Goal: Task Accomplishment & Management: Complete application form

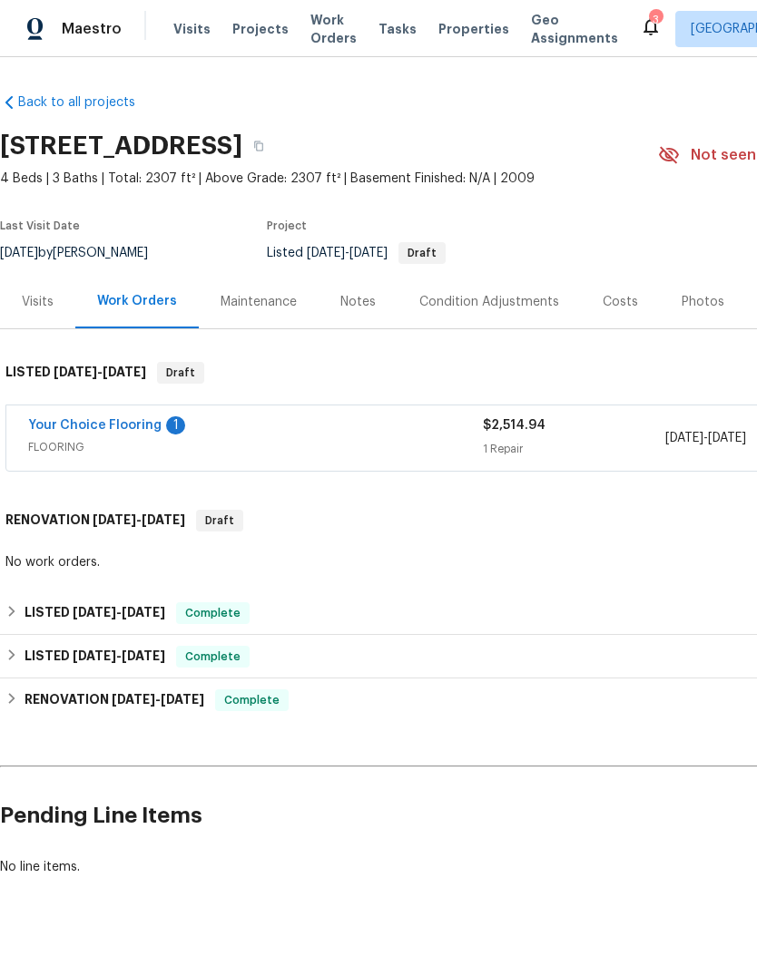
click at [110, 424] on link "Your Choice Flooring" at bounding box center [94, 425] width 133 height 13
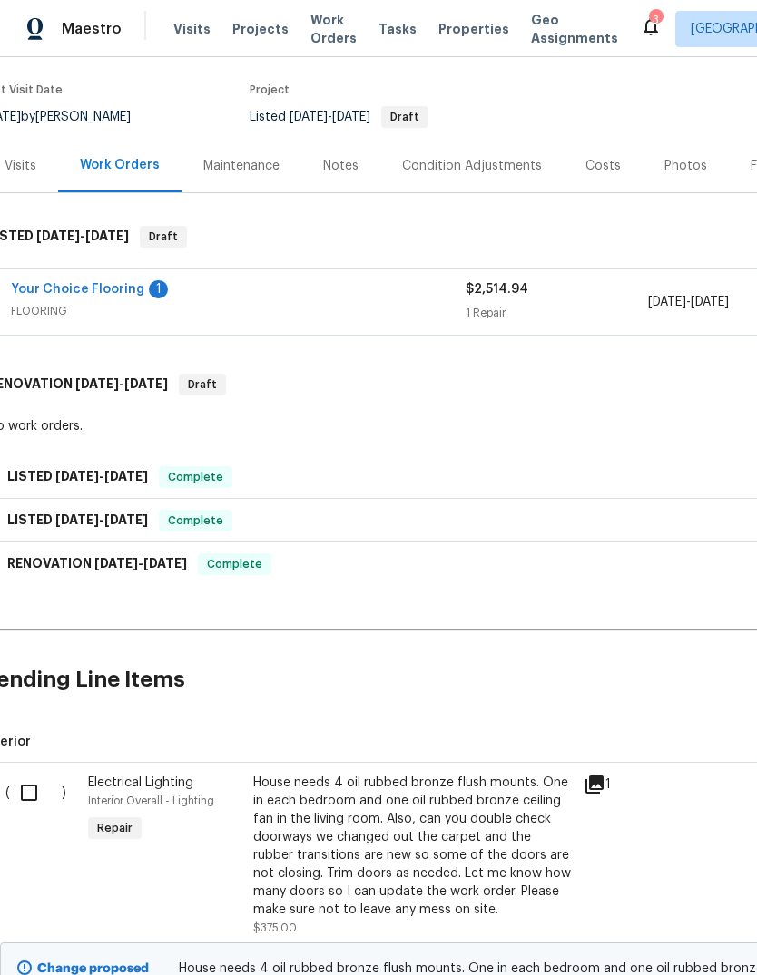
scroll to position [134, 17]
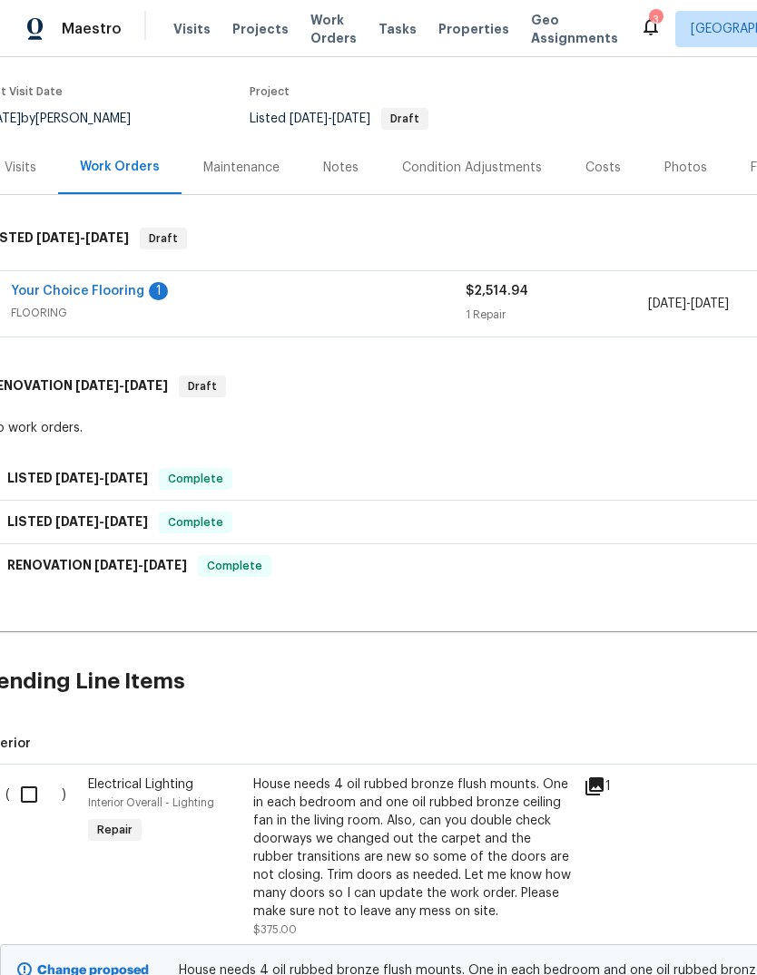
click at [34, 787] on input "checkbox" at bounding box center [36, 795] width 52 height 38
checkbox input "true"
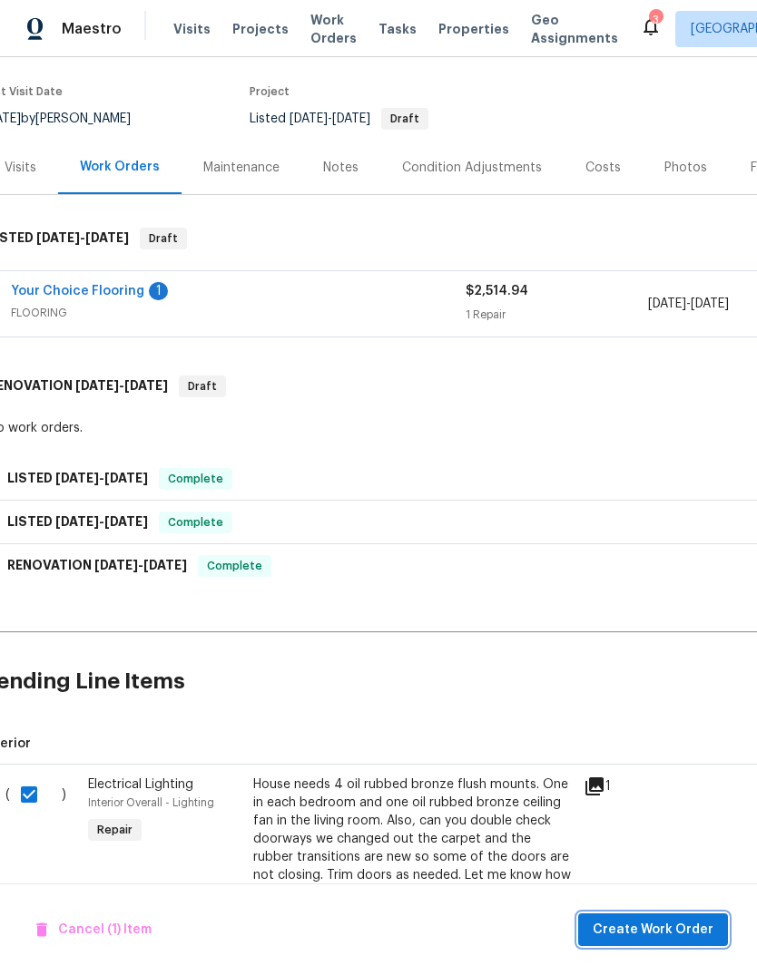
click at [680, 933] on span "Create Work Order" at bounding box center [652, 930] width 121 height 23
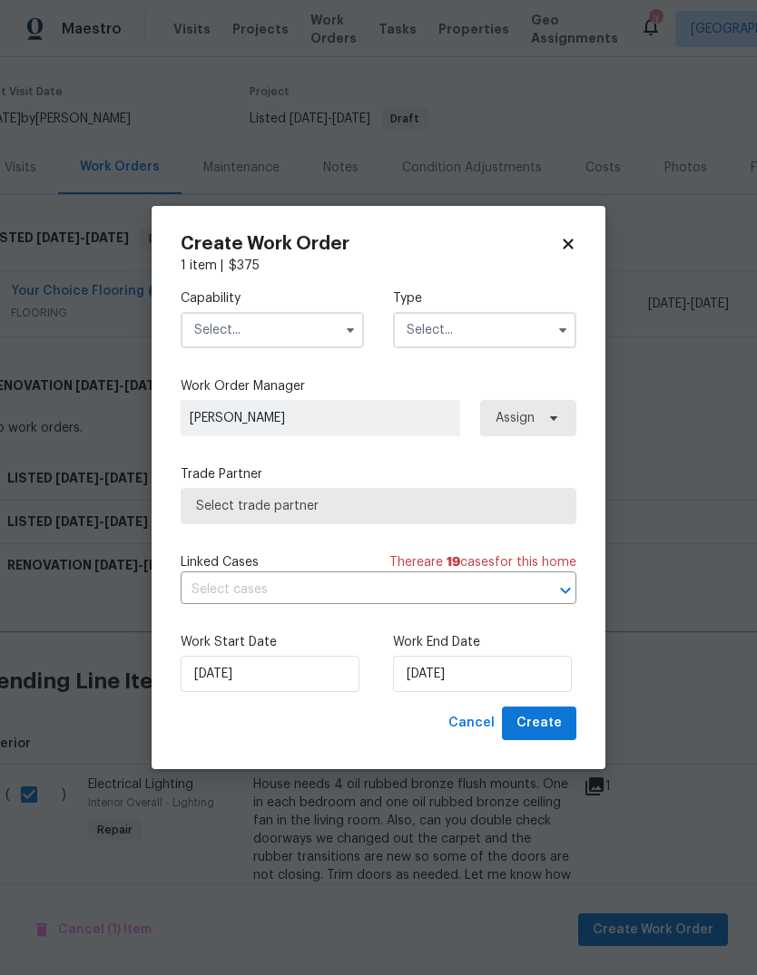
click at [219, 337] on input "text" at bounding box center [272, 330] width 183 height 36
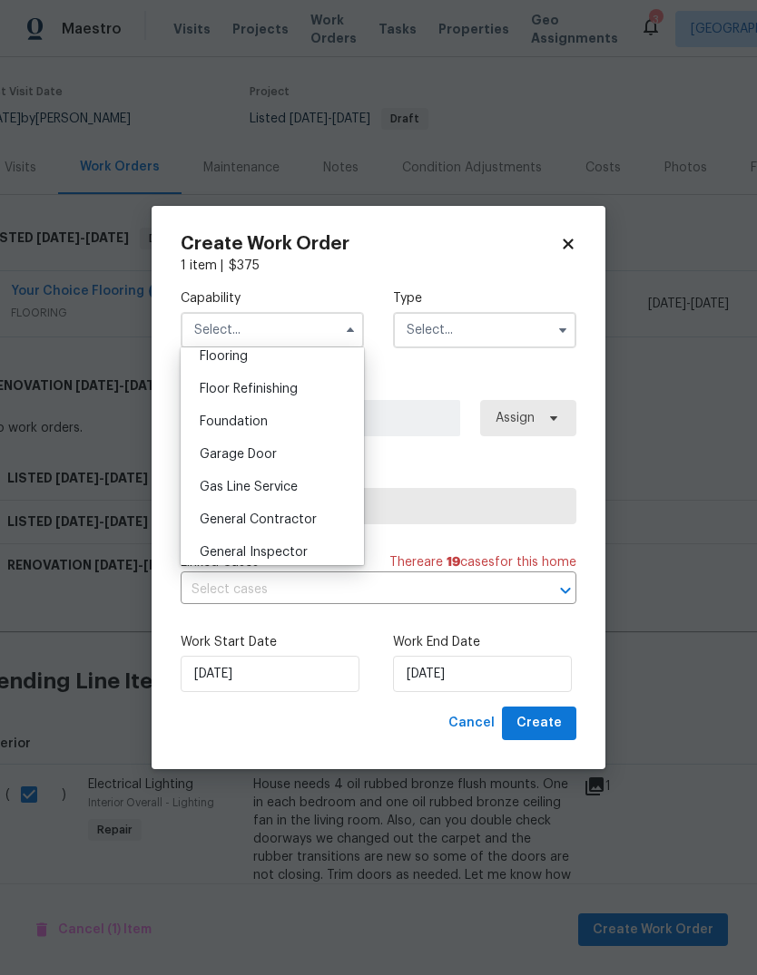
scroll to position [765, 0]
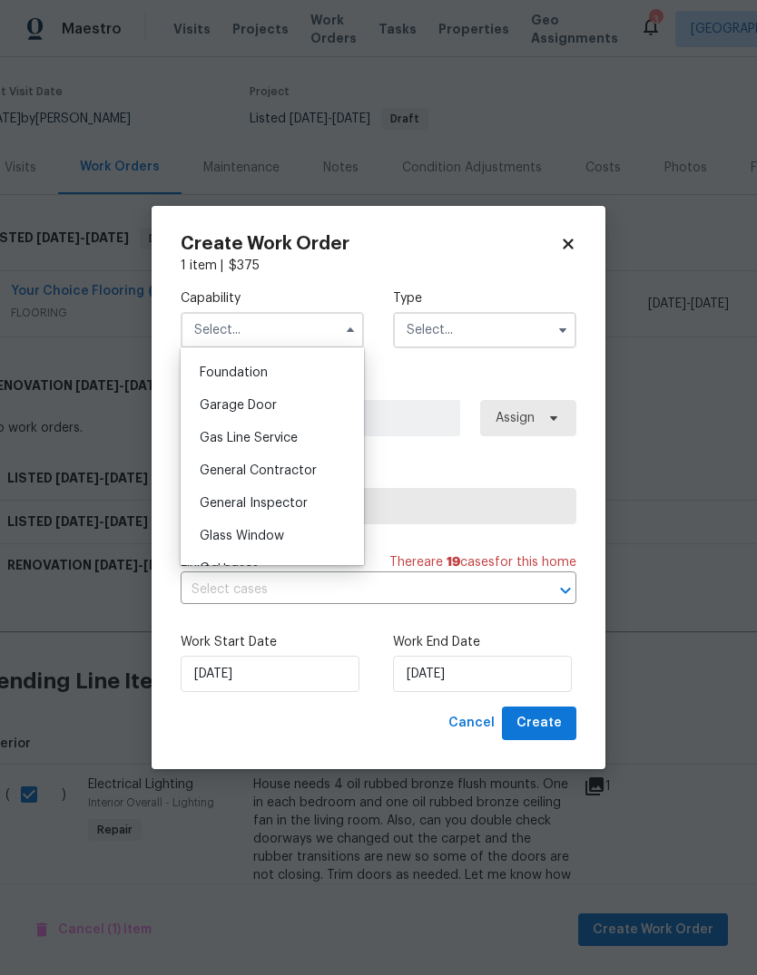
click at [216, 467] on span "General Contractor" at bounding box center [258, 471] width 117 height 13
type input "General Contractor"
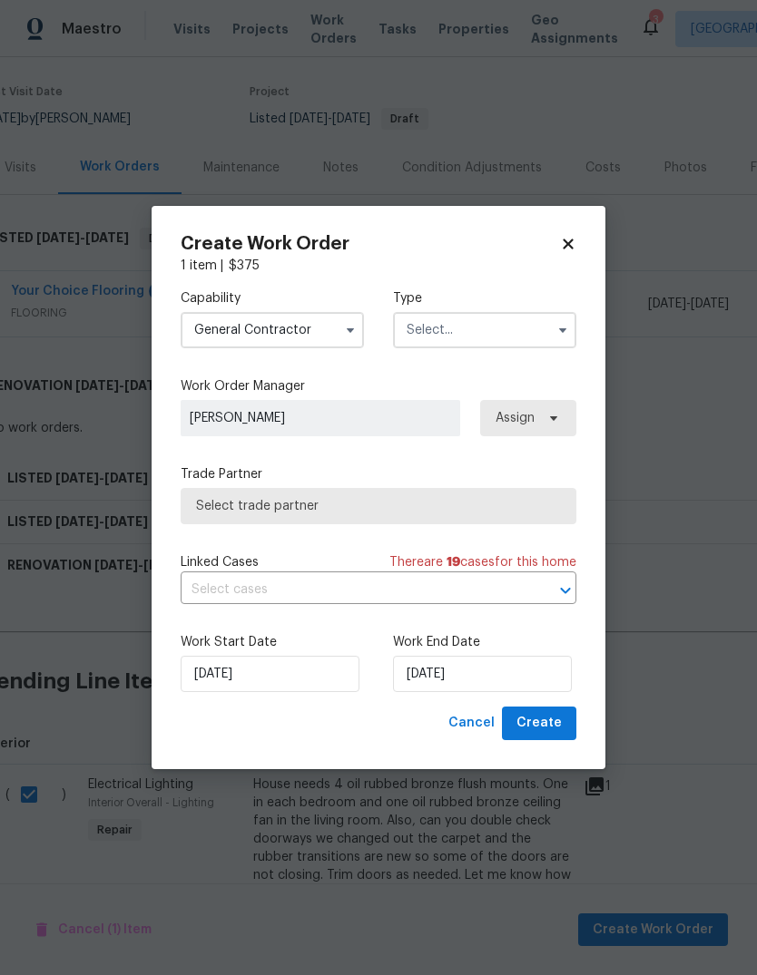
click at [511, 313] on input "text" at bounding box center [484, 330] width 183 height 36
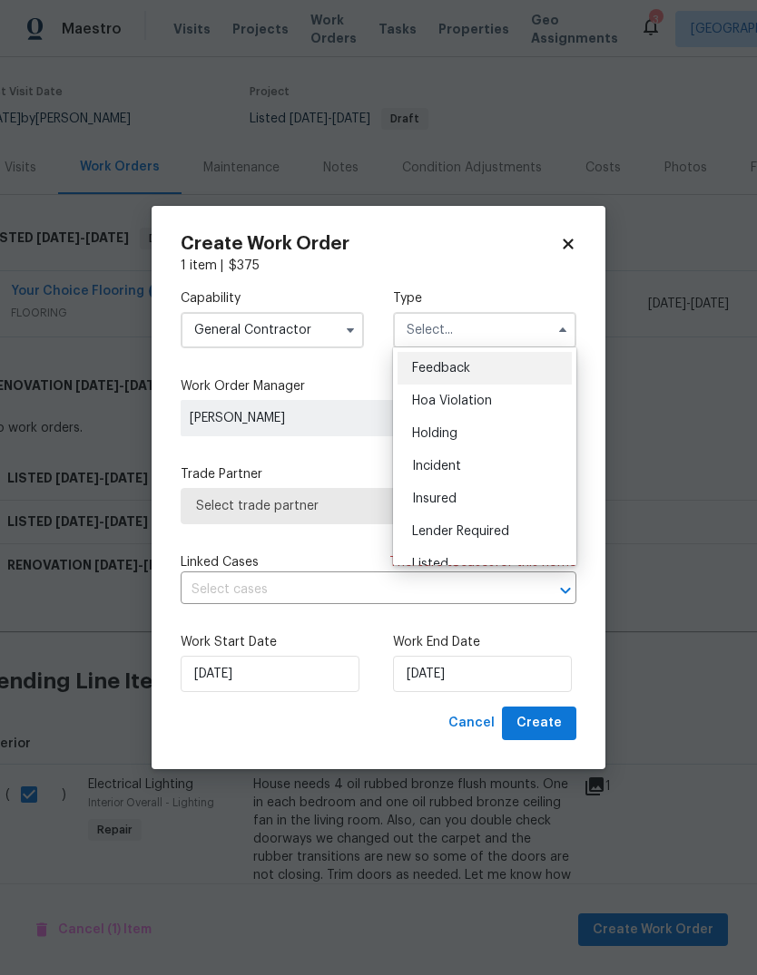
click at [472, 559] on div "Listed" at bounding box center [484, 564] width 174 height 33
type input "Listed"
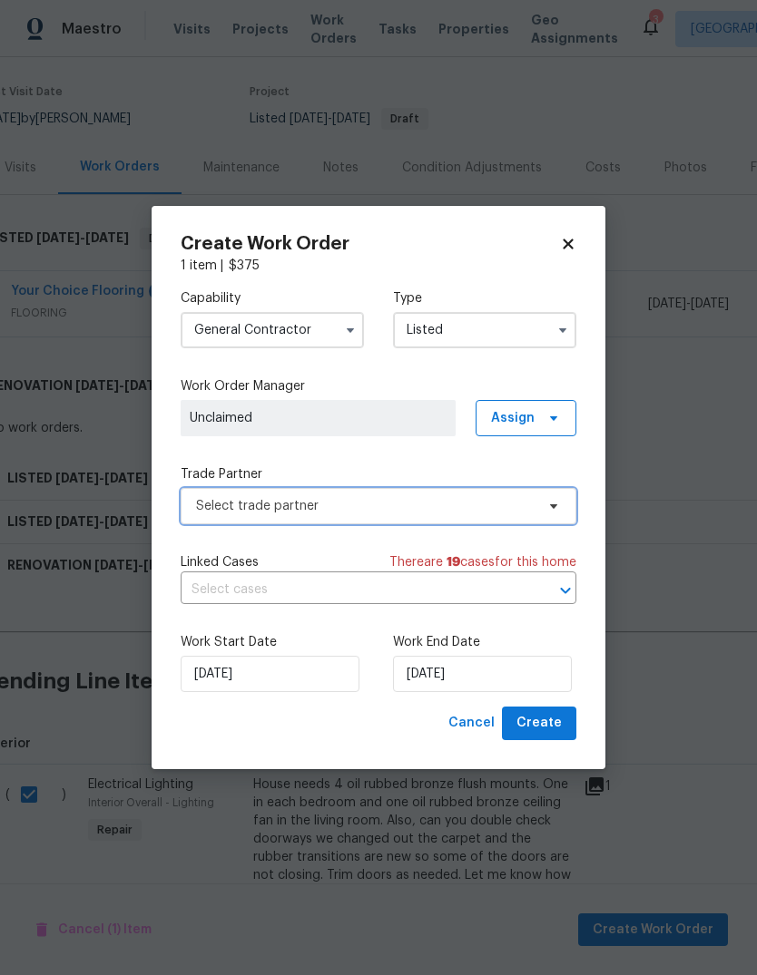
click at [509, 498] on span "Select trade partner" at bounding box center [365, 506] width 338 height 18
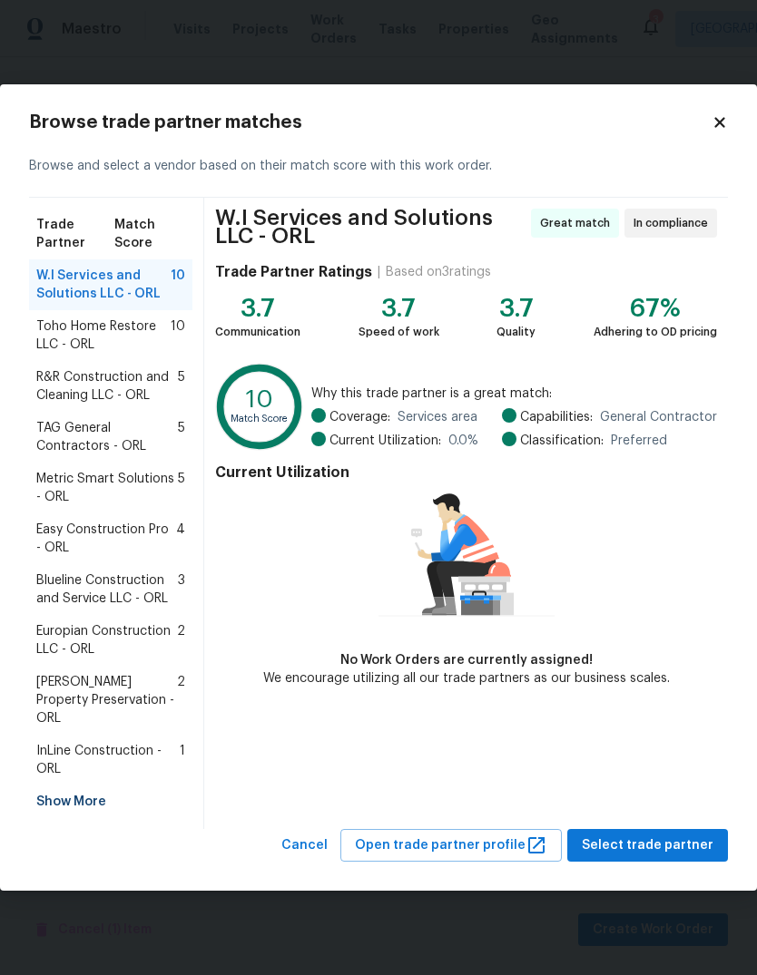
click at [55, 789] on div "Show More" at bounding box center [110, 802] width 163 height 33
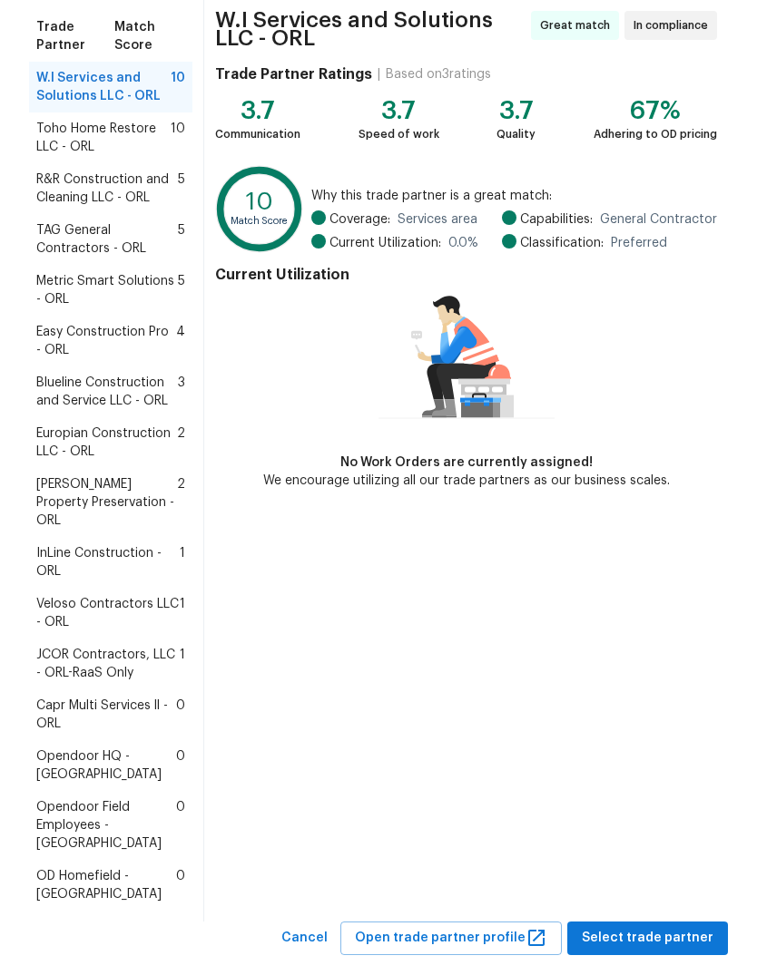
scroll to position [140, 0]
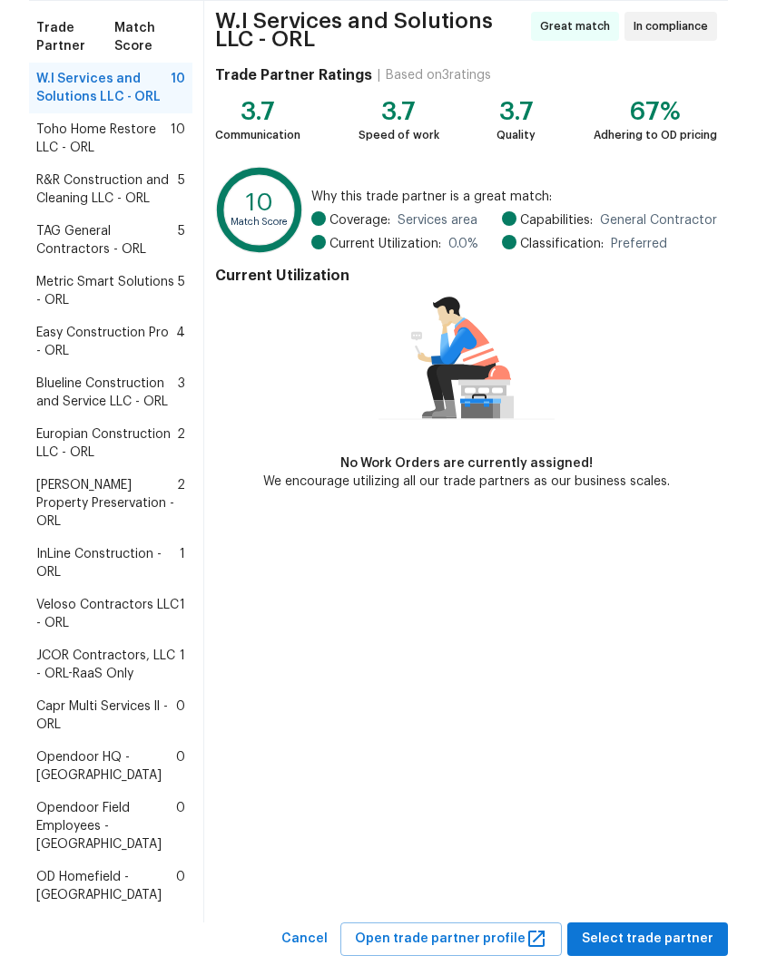
click at [77, 174] on span "R&R Construction and Cleaning LLC - ORL" at bounding box center [107, 189] width 142 height 36
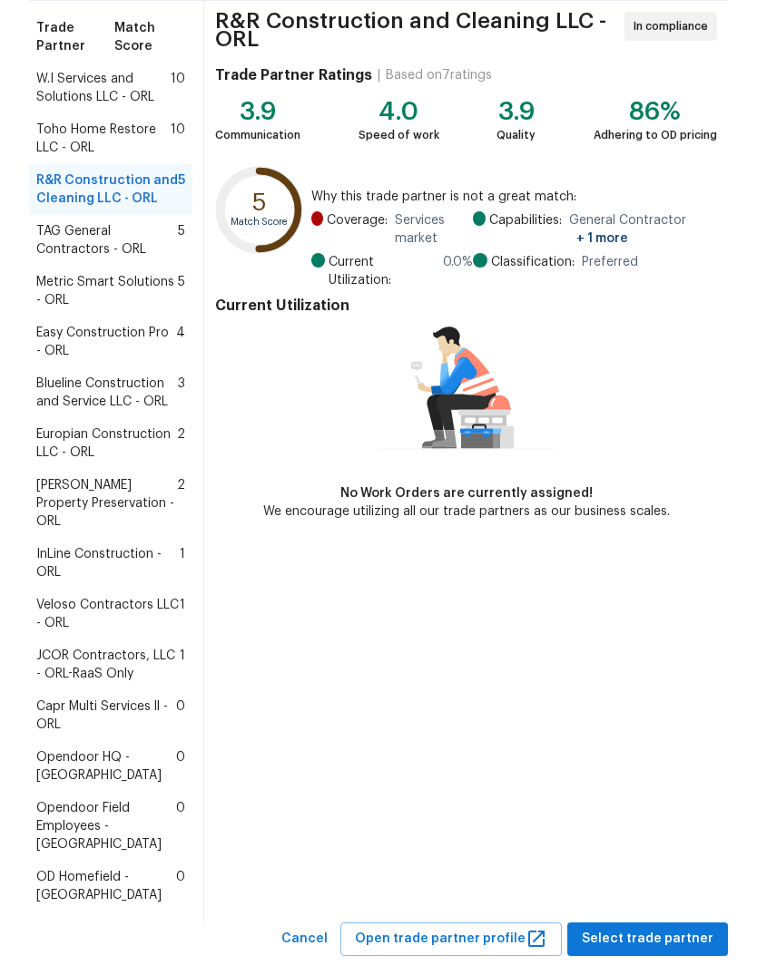
click at [49, 131] on span "Toho Home Restore LLC - ORL" at bounding box center [103, 139] width 134 height 36
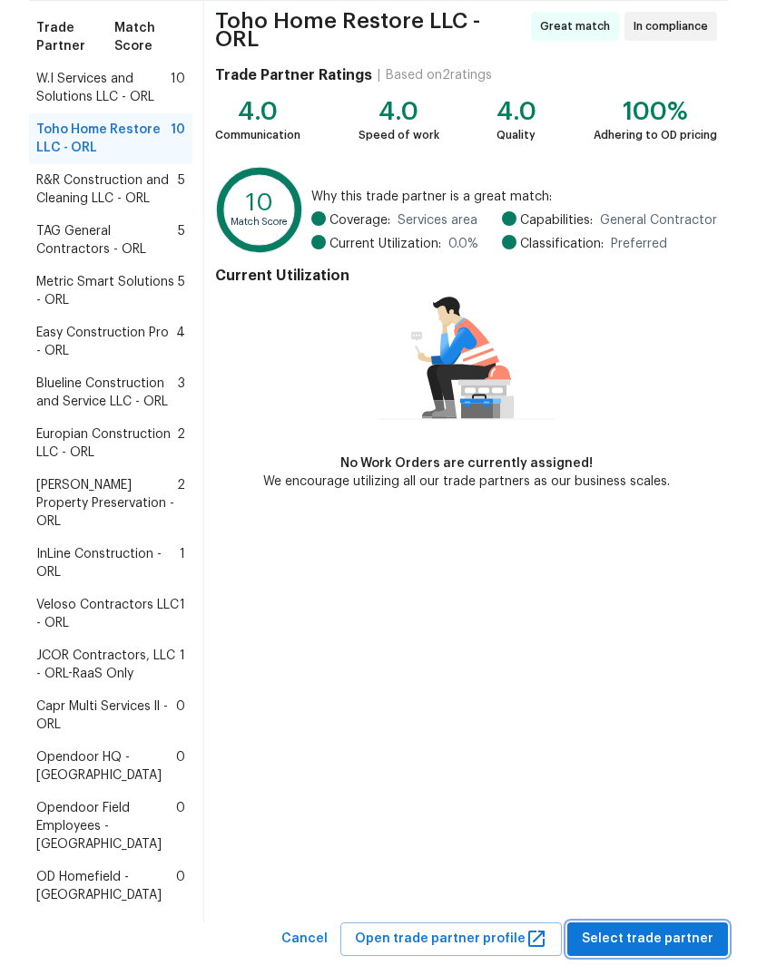
click at [676, 928] on span "Select trade partner" at bounding box center [648, 939] width 132 height 23
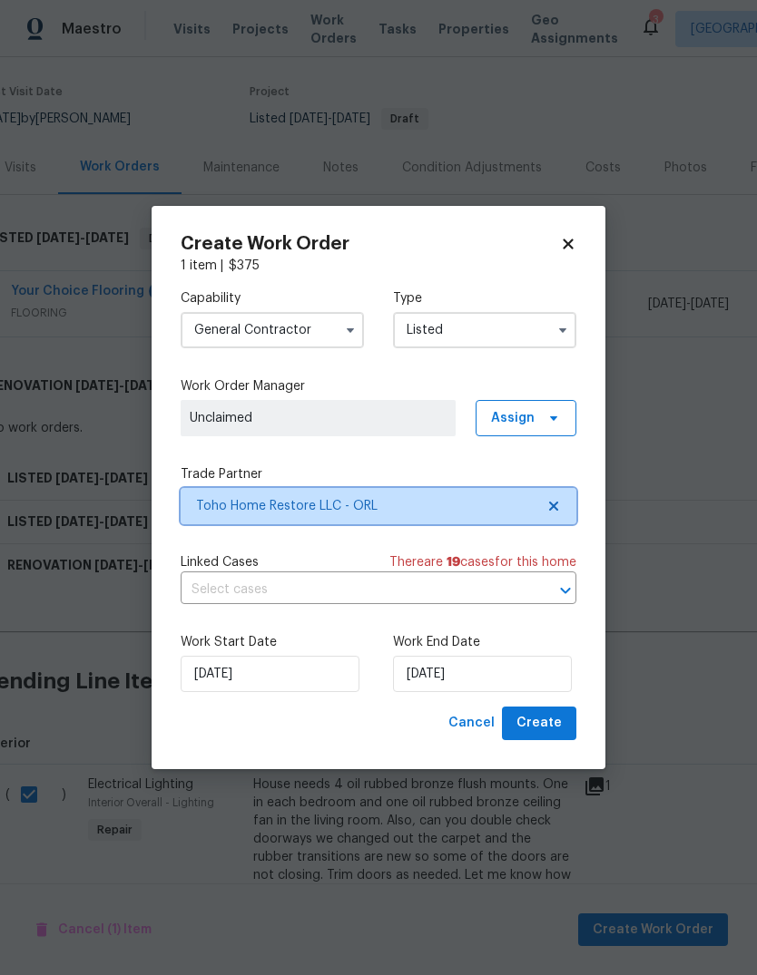
scroll to position [0, 0]
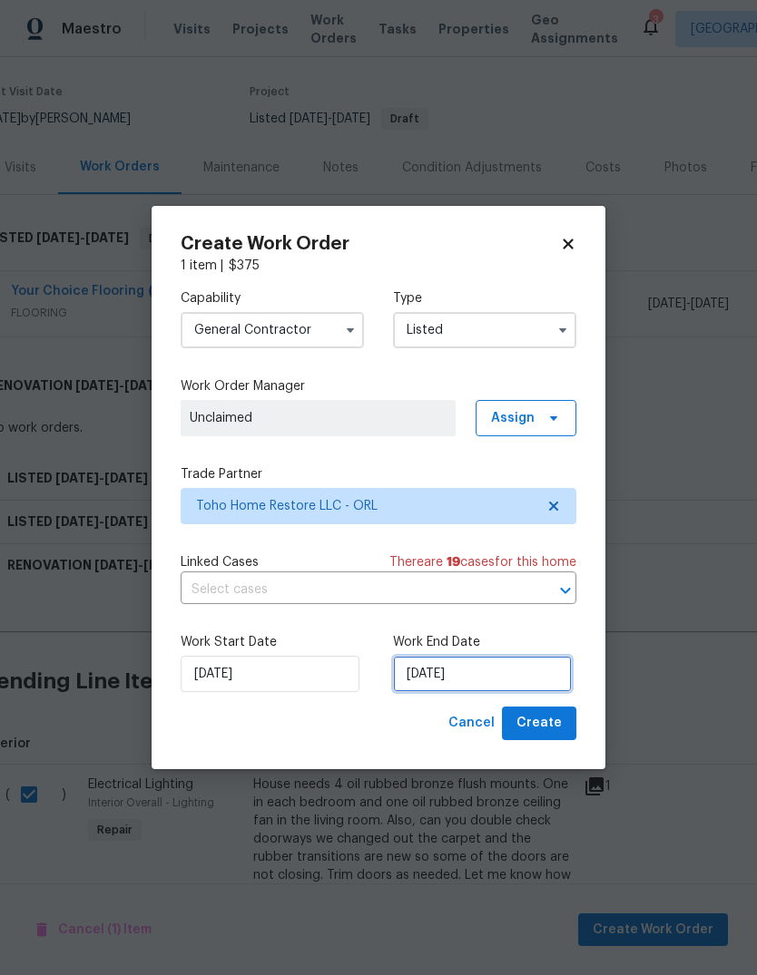
click at [524, 670] on input "[DATE]" at bounding box center [482, 674] width 179 height 36
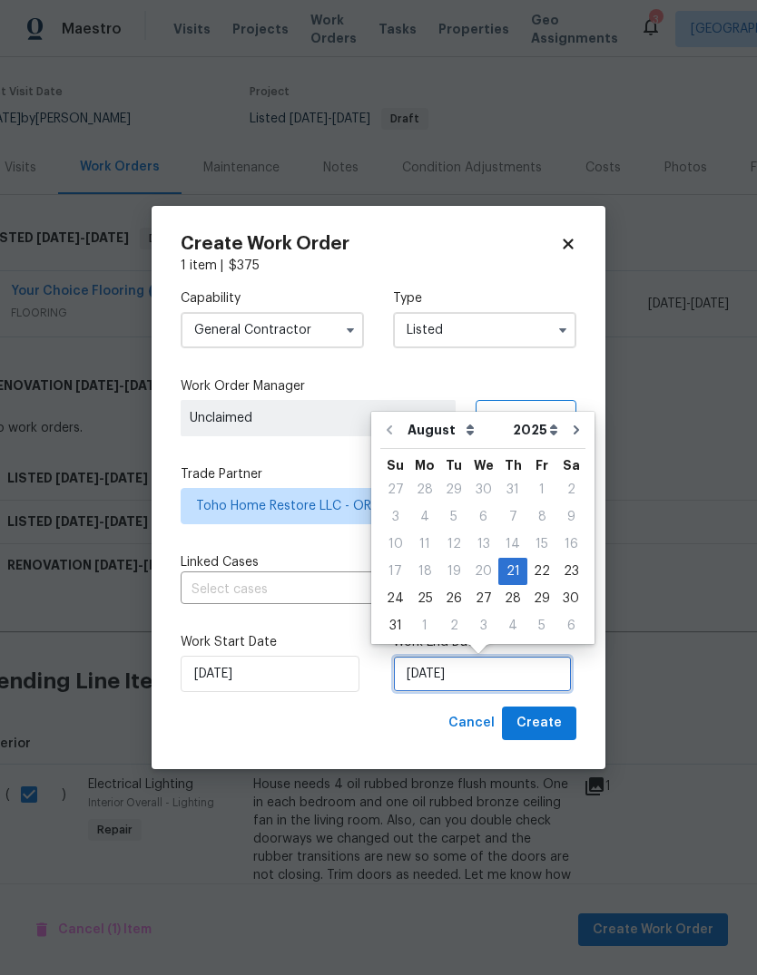
scroll to position [14, 0]
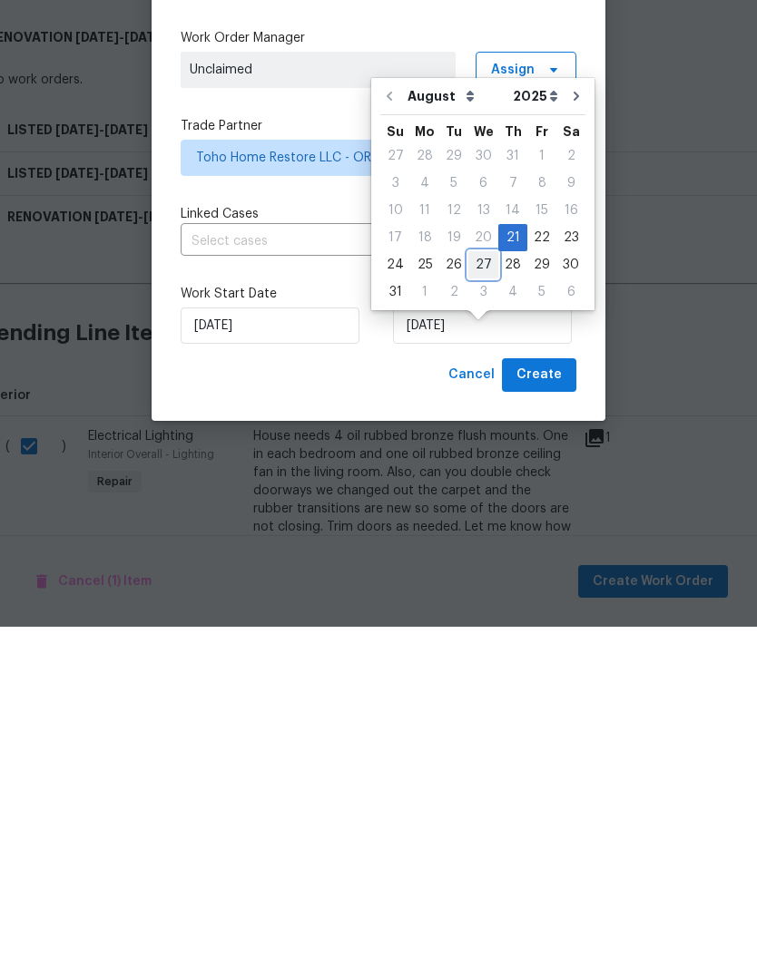
click at [475, 601] on div "27" at bounding box center [483, 613] width 30 height 25
type input "[DATE]"
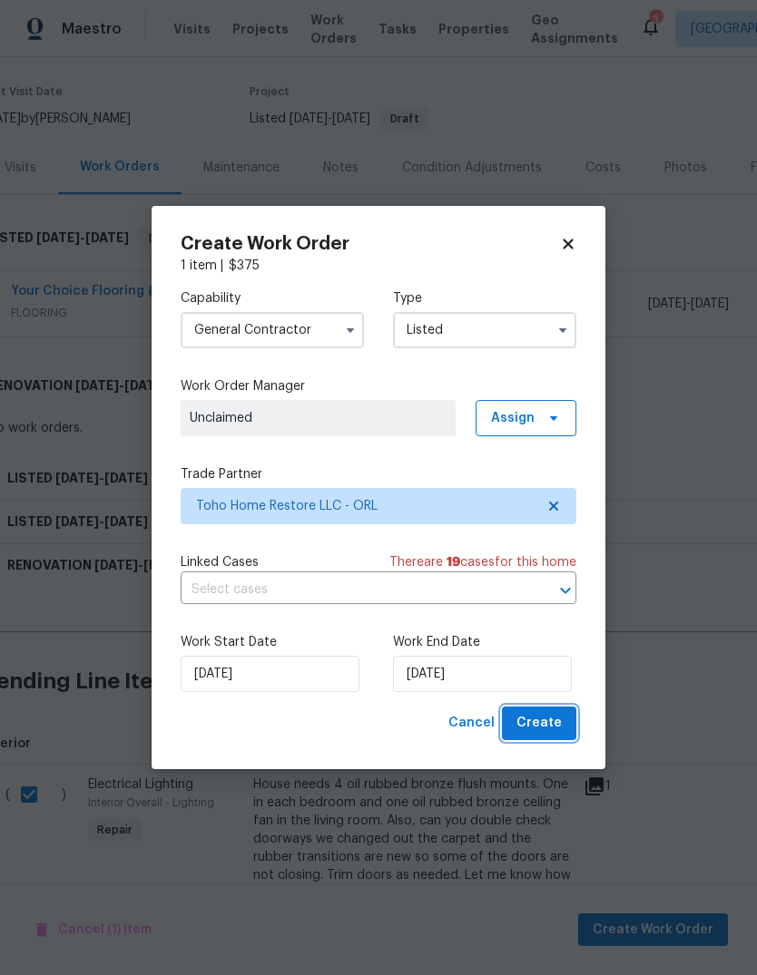
click at [549, 724] on span "Create" at bounding box center [538, 723] width 45 height 23
checkbox input "false"
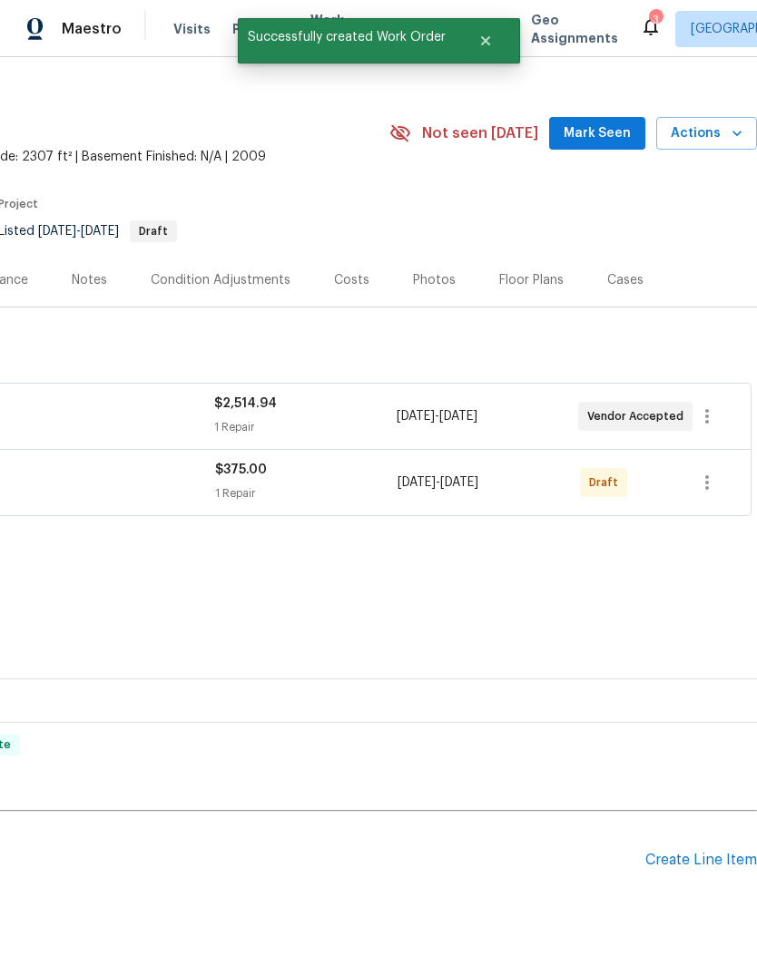
scroll to position [22, 269]
click at [726, 461] on button "button" at bounding box center [707, 483] width 44 height 44
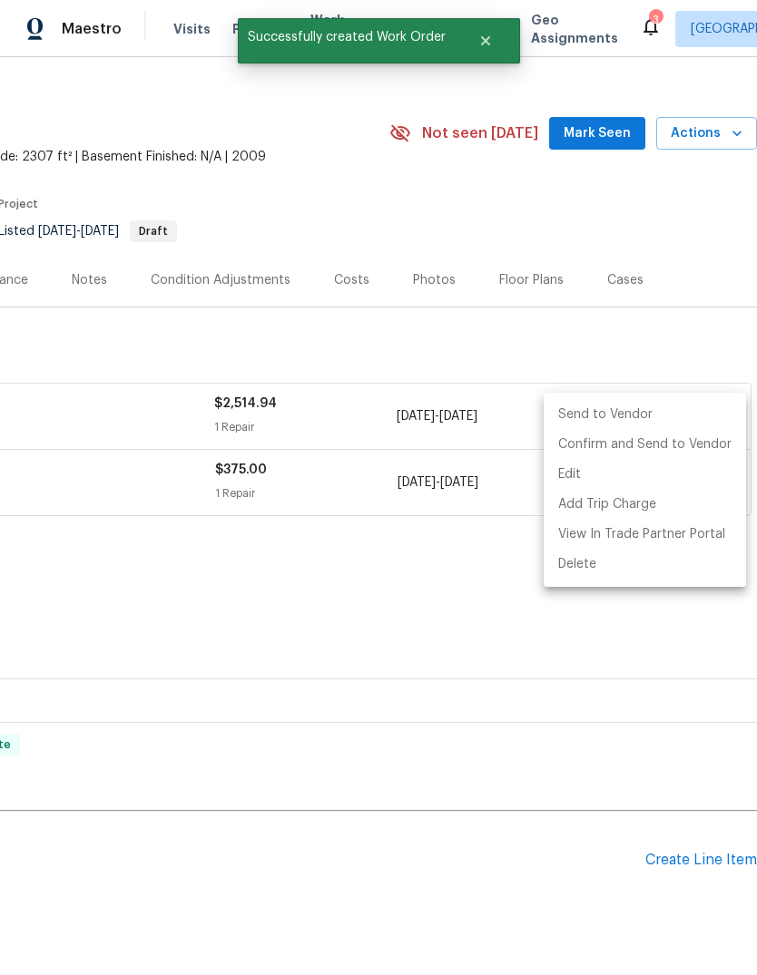
click at [675, 409] on li "Send to Vendor" at bounding box center [644, 415] width 202 height 30
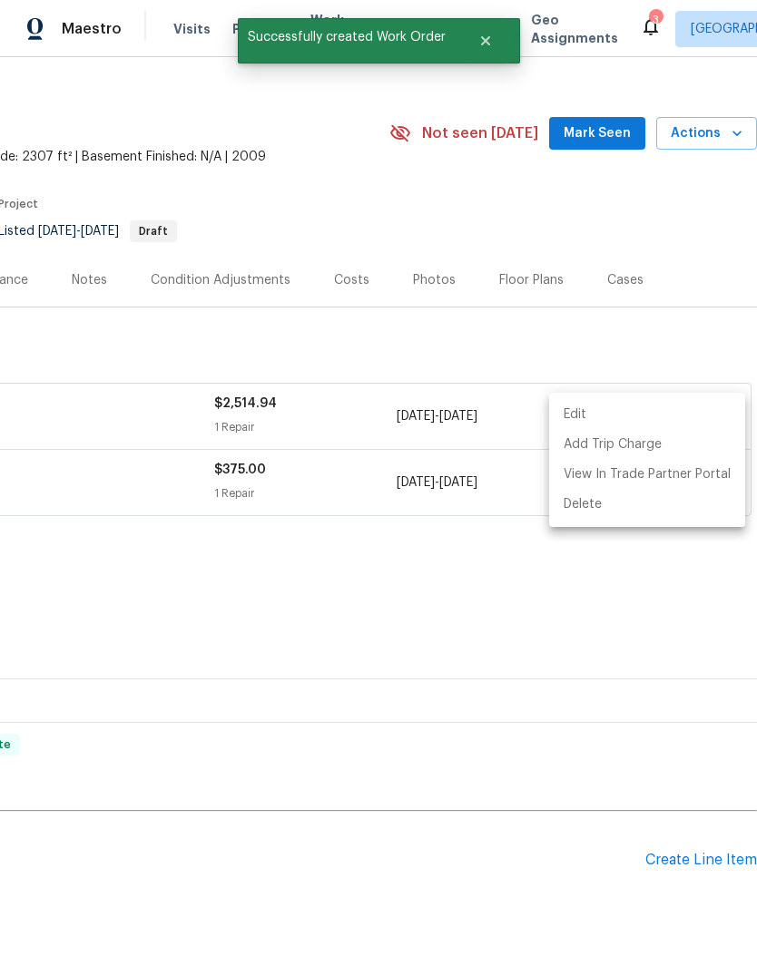
click at [592, 849] on div at bounding box center [378, 487] width 757 height 975
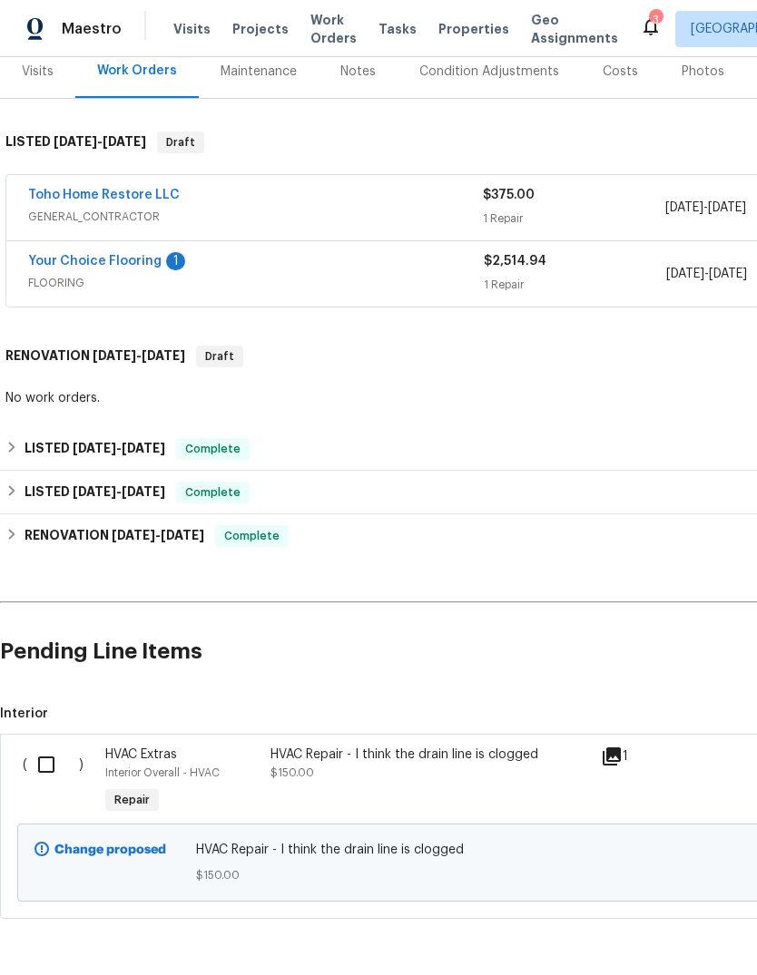
scroll to position [230, 0]
click at [53, 772] on input "checkbox" at bounding box center [53, 766] width 52 height 38
checkbox input "true"
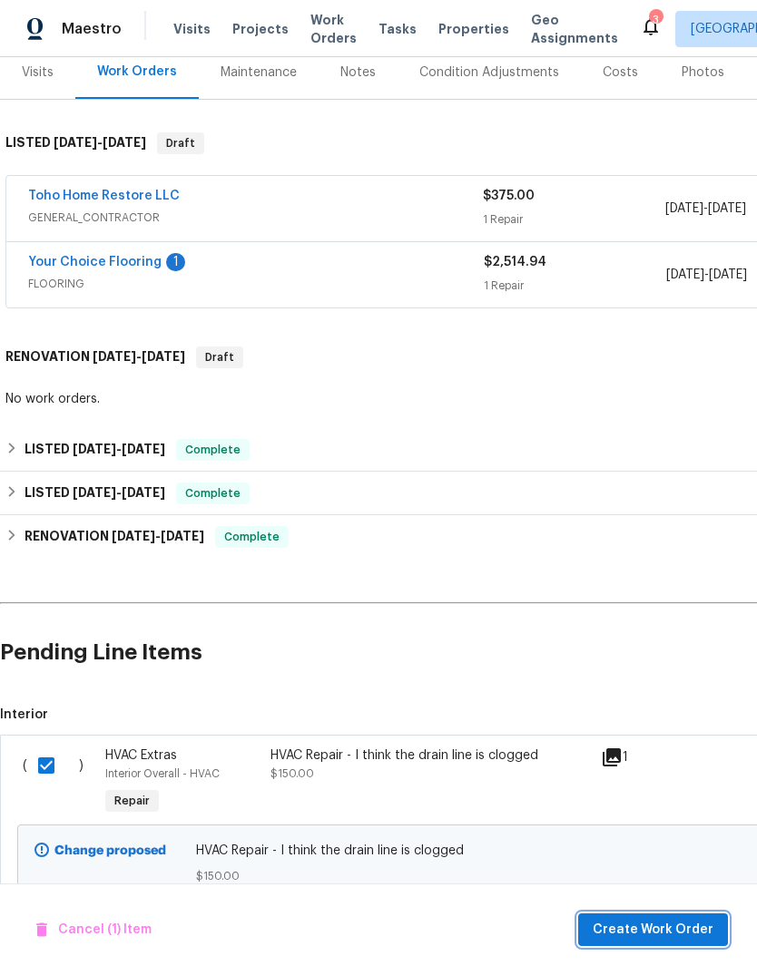
click at [672, 925] on span "Create Work Order" at bounding box center [652, 930] width 121 height 23
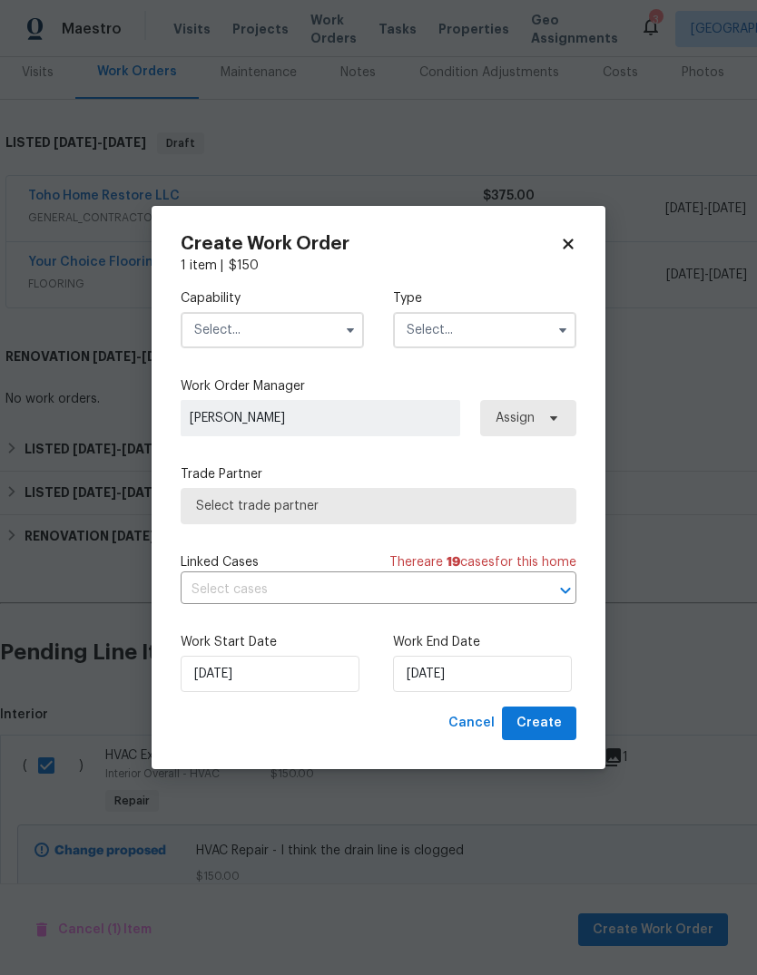
click at [224, 312] on input "text" at bounding box center [272, 330] width 183 height 36
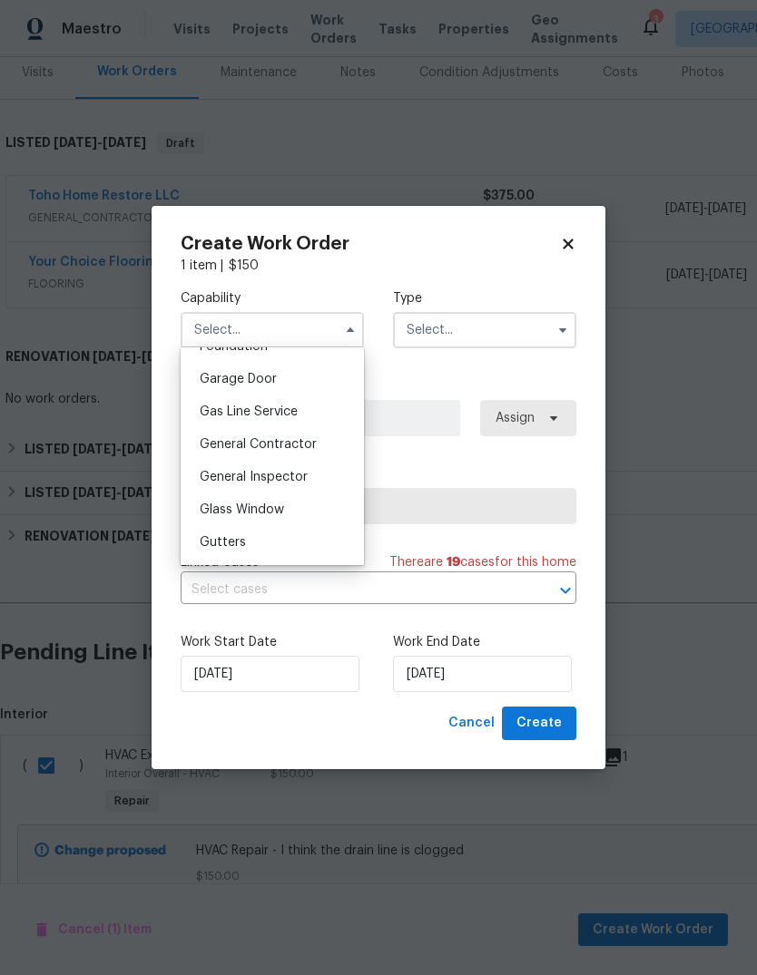
click at [181, 312] on input "text" at bounding box center [272, 330] width 183 height 36
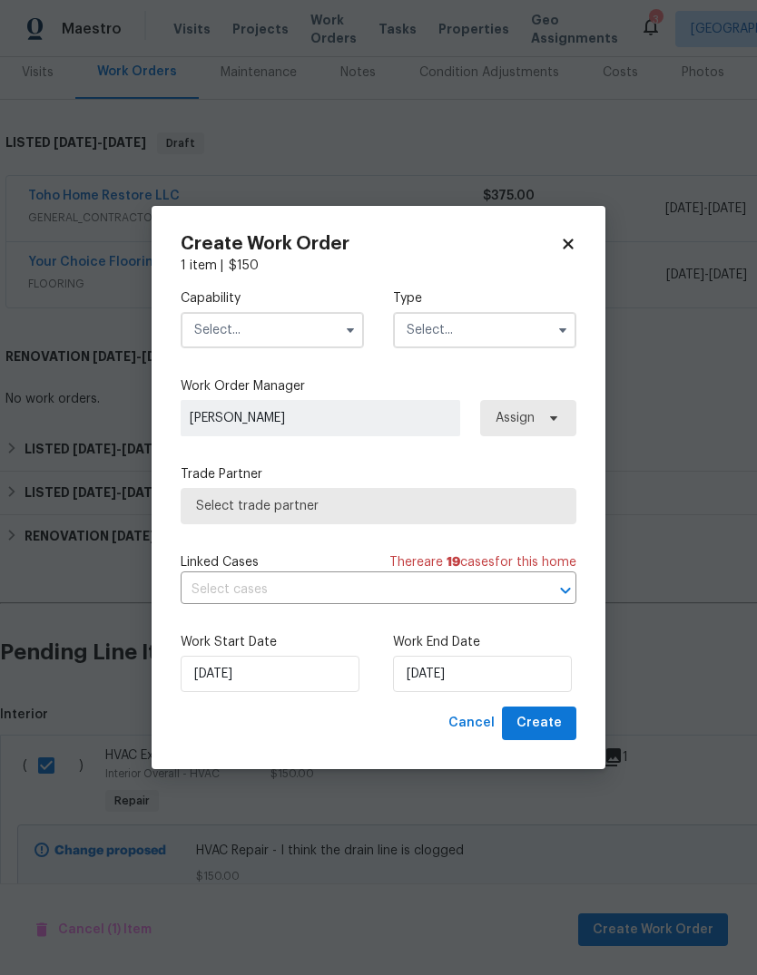
scroll to position [857, 0]
click at [203, 318] on input "text" at bounding box center [272, 330] width 183 height 36
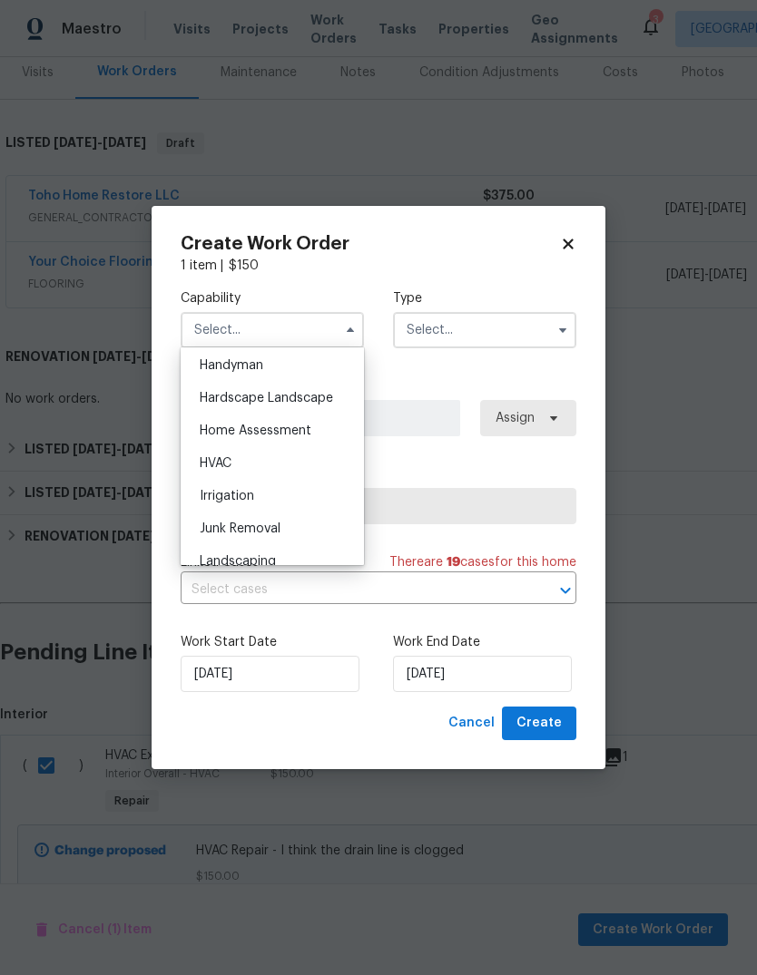
scroll to position [1003, 0]
click at [214, 467] on span "HVAC" at bounding box center [216, 461] width 32 height 13
type input "HVAC"
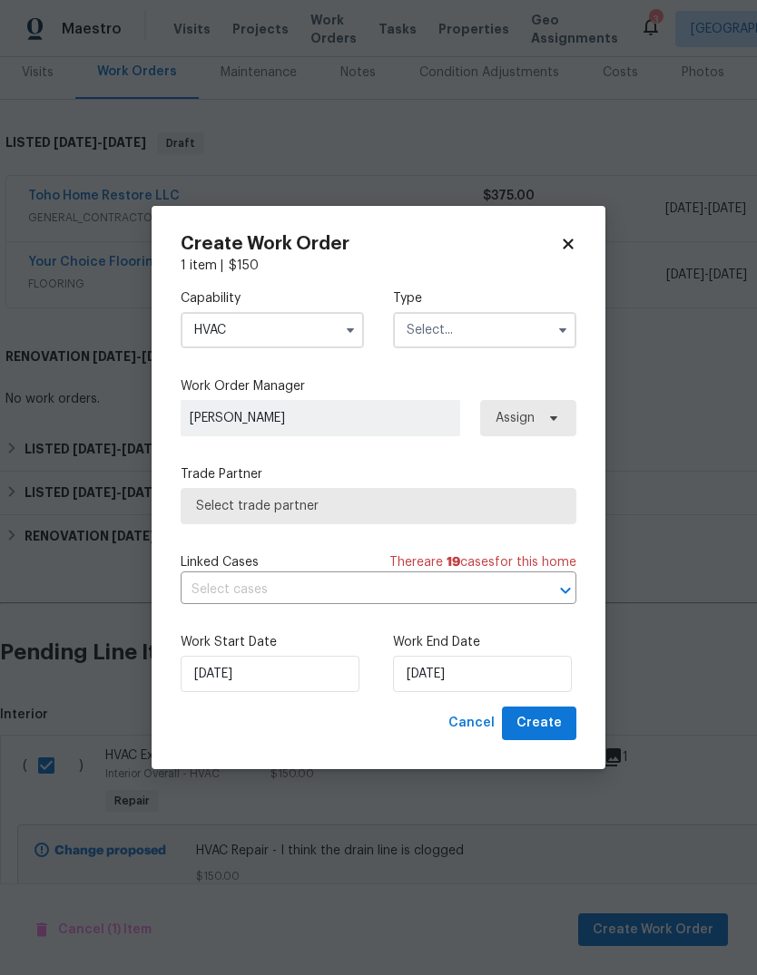
click at [543, 319] on input "text" at bounding box center [484, 330] width 183 height 36
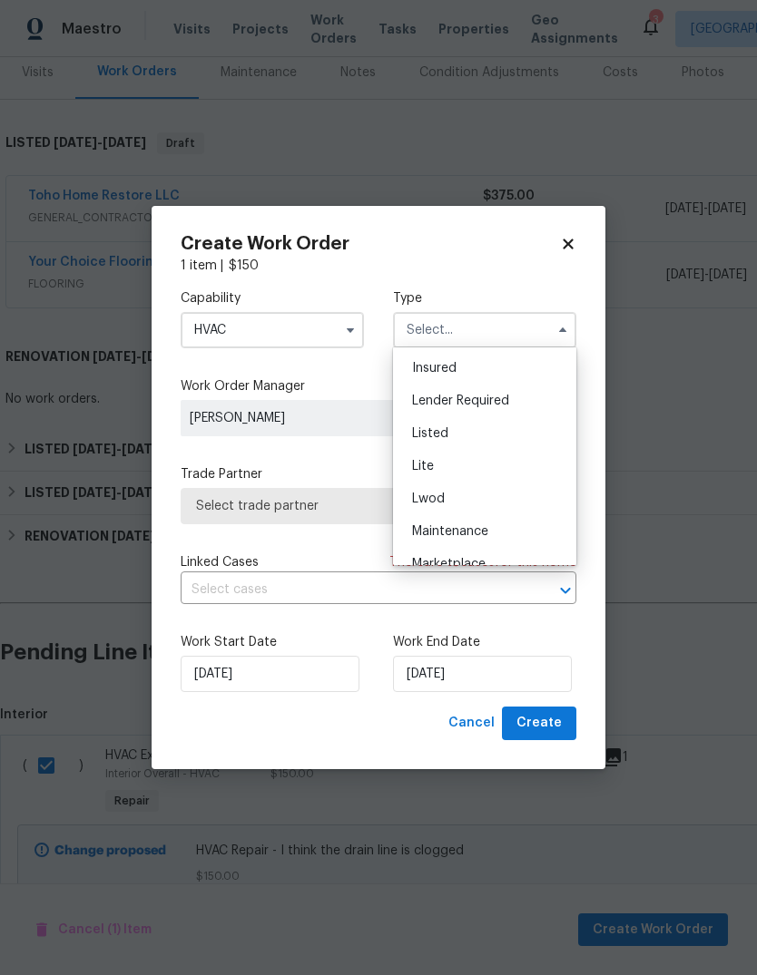
scroll to position [133, 0]
click at [504, 422] on div "Listed" at bounding box center [484, 431] width 174 height 33
type input "Listed"
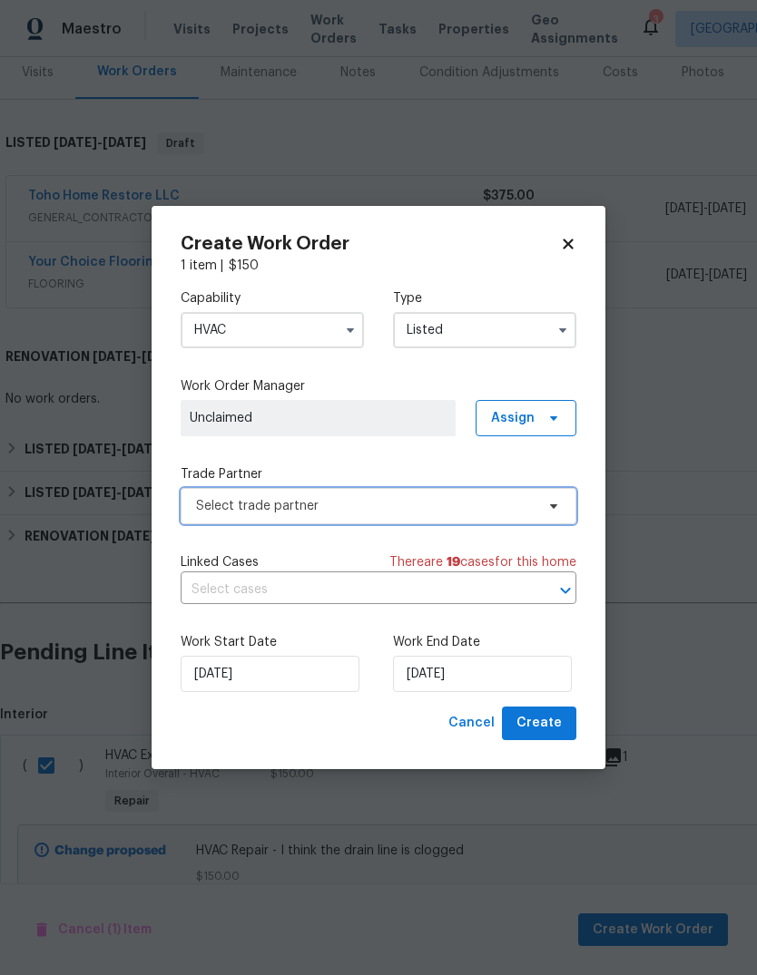
click at [545, 504] on span at bounding box center [551, 506] width 20 height 15
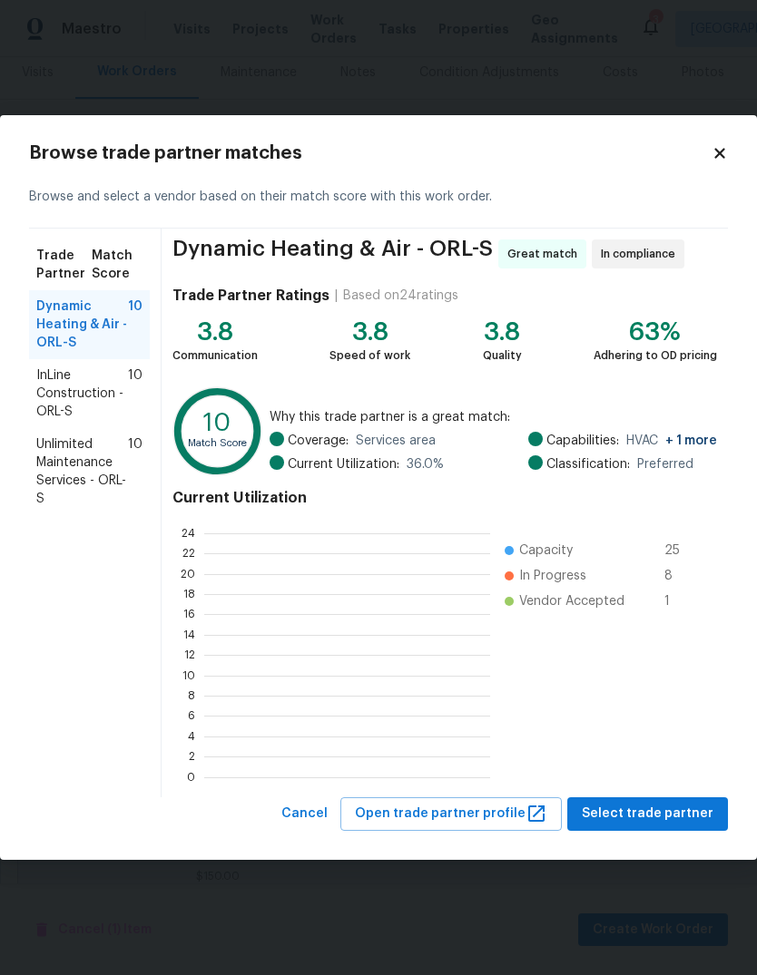
scroll to position [2, 2]
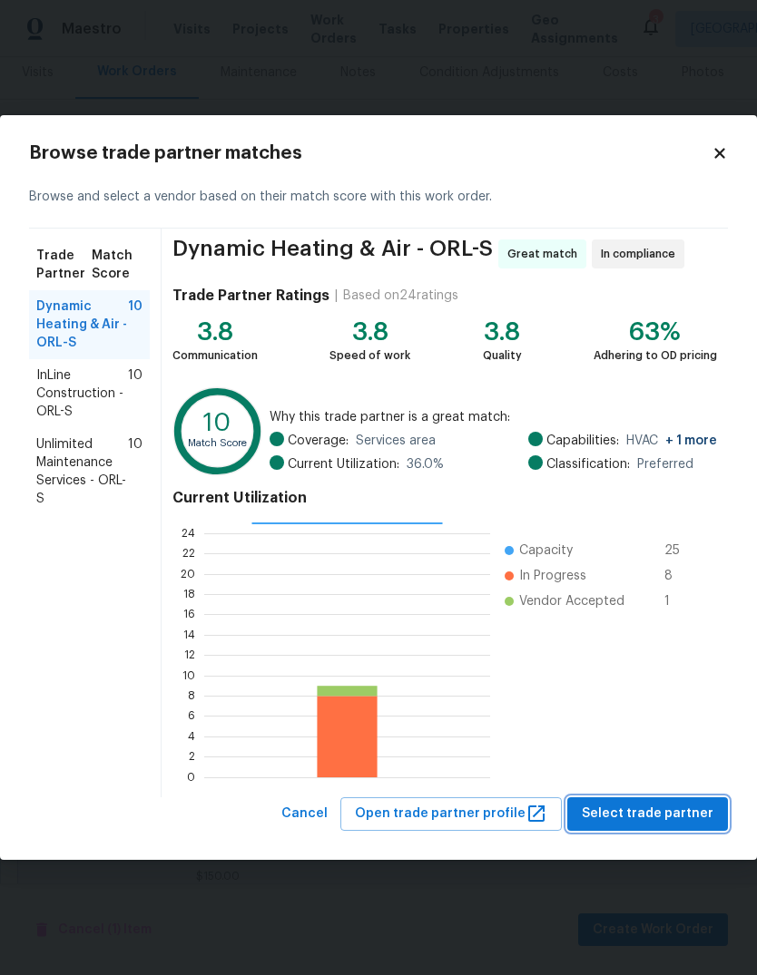
click at [692, 821] on span "Select trade partner" at bounding box center [648, 814] width 132 height 23
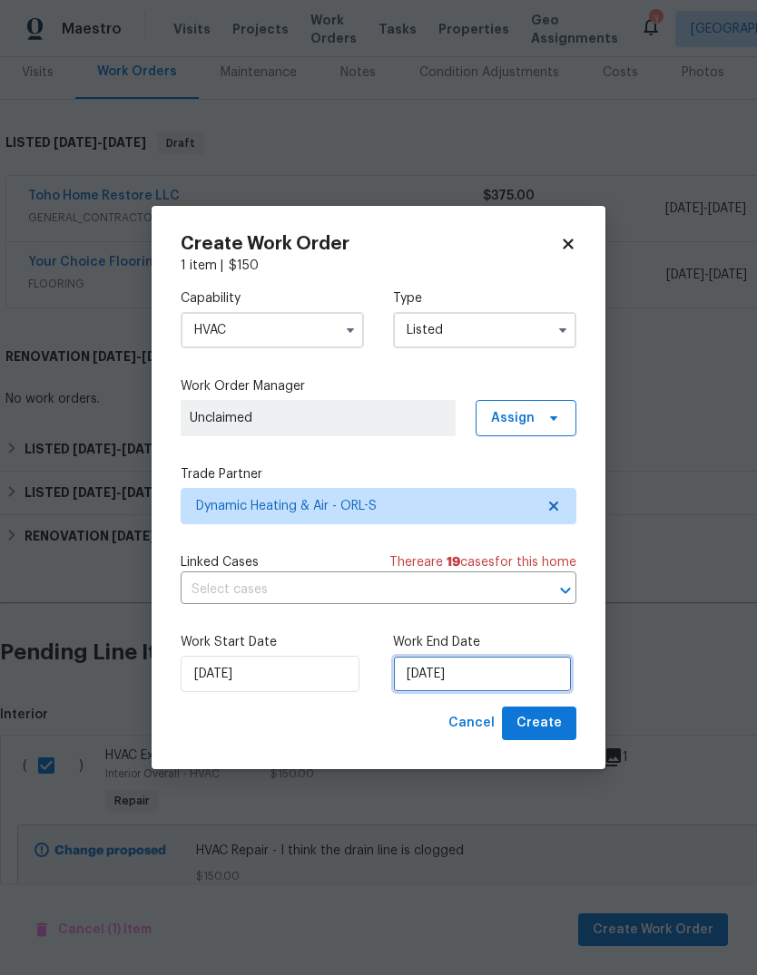
click at [522, 670] on input "[DATE]" at bounding box center [482, 674] width 179 height 36
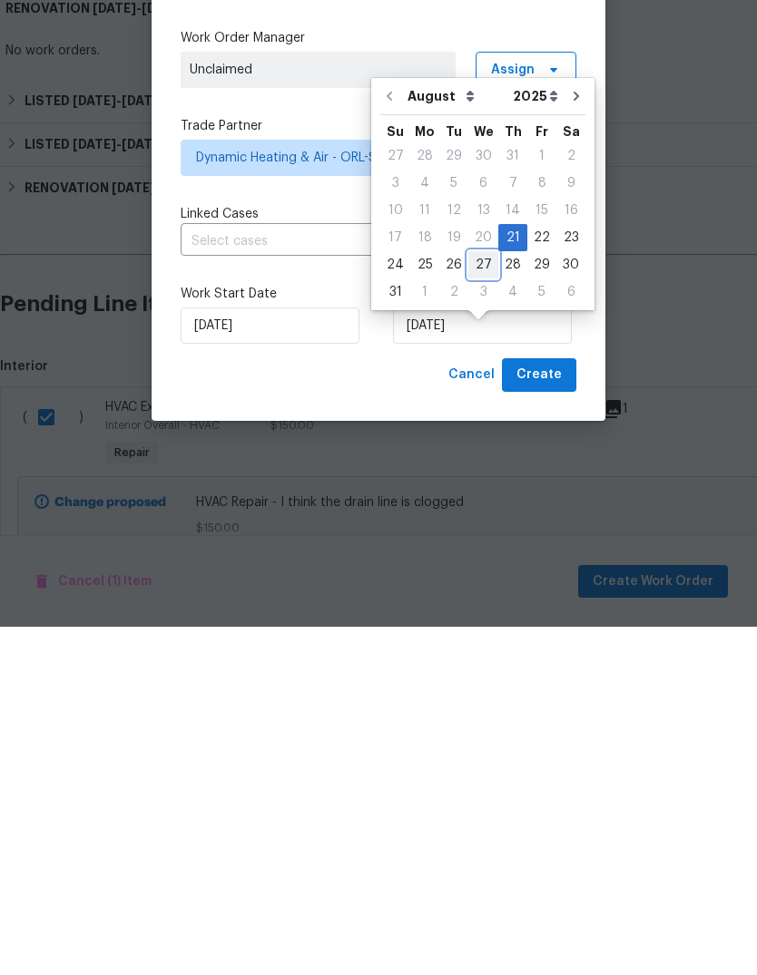
click at [478, 601] on div "27" at bounding box center [483, 613] width 30 height 25
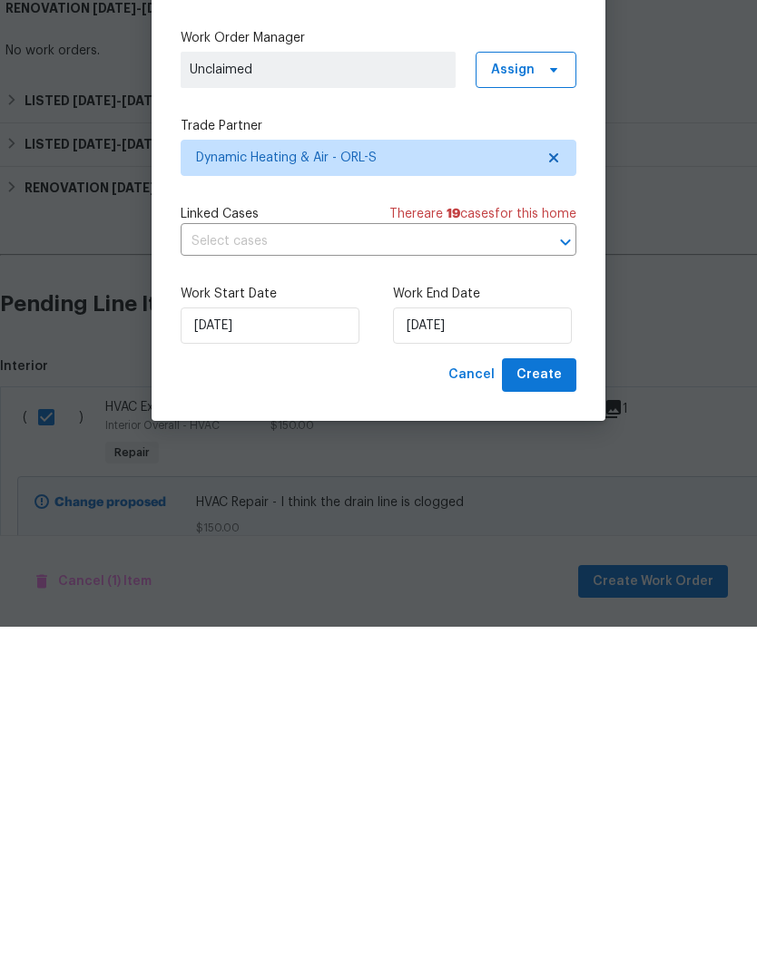
scroll to position [68, 0]
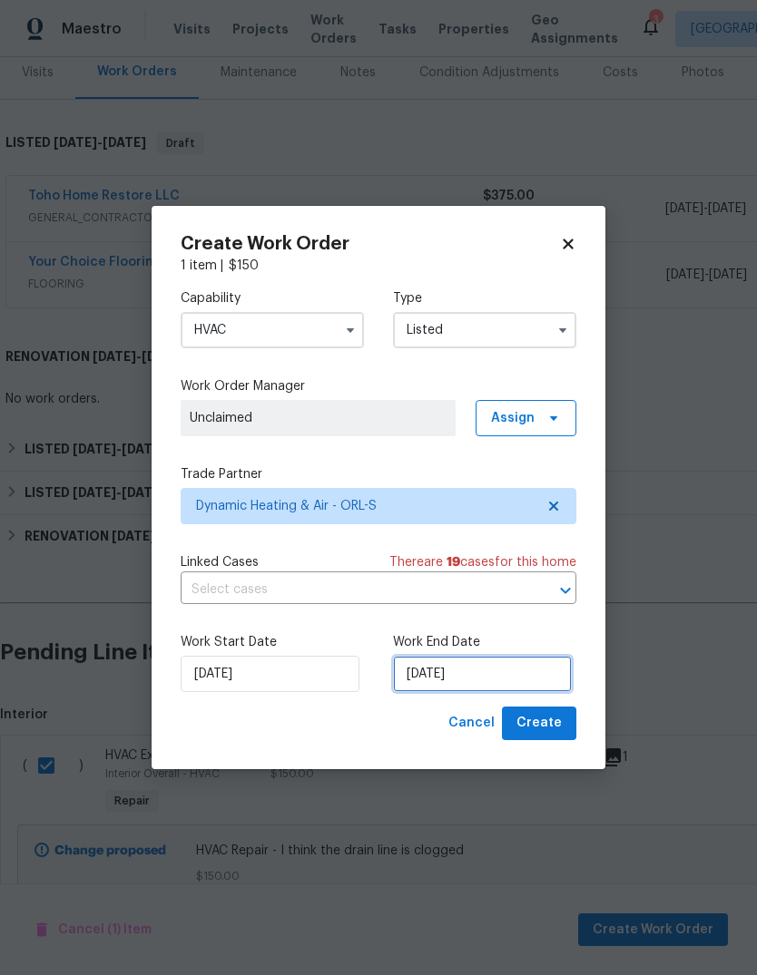
click at [489, 666] on input "[DATE]" at bounding box center [482, 674] width 179 height 36
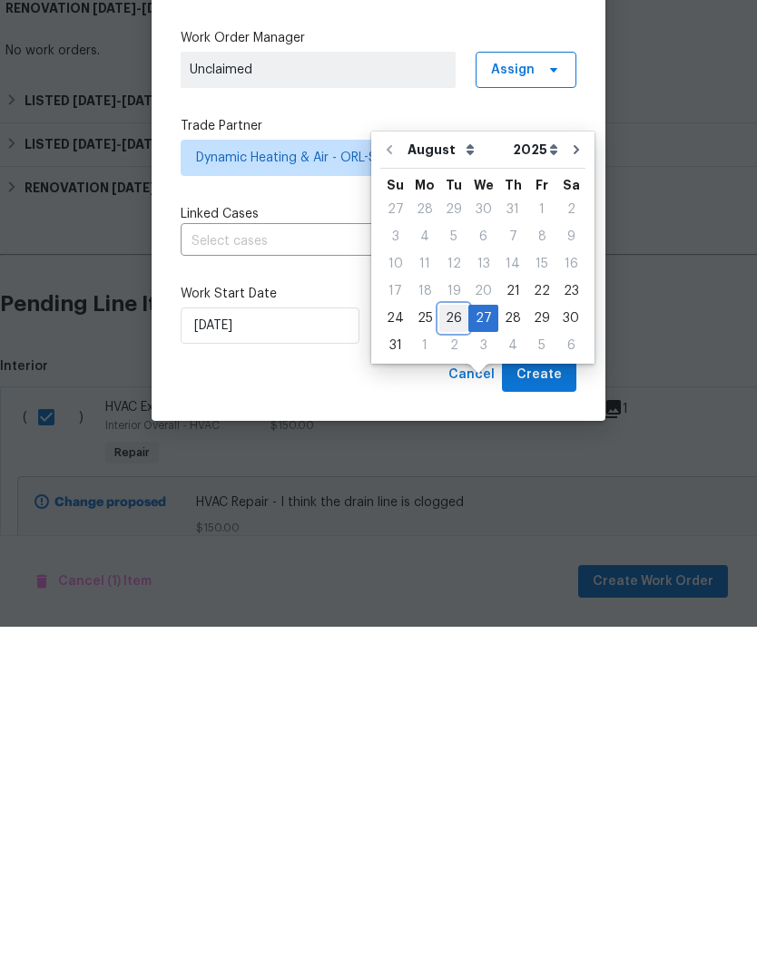
click at [452, 654] on div "26" at bounding box center [453, 666] width 29 height 25
type input "8/26/2025"
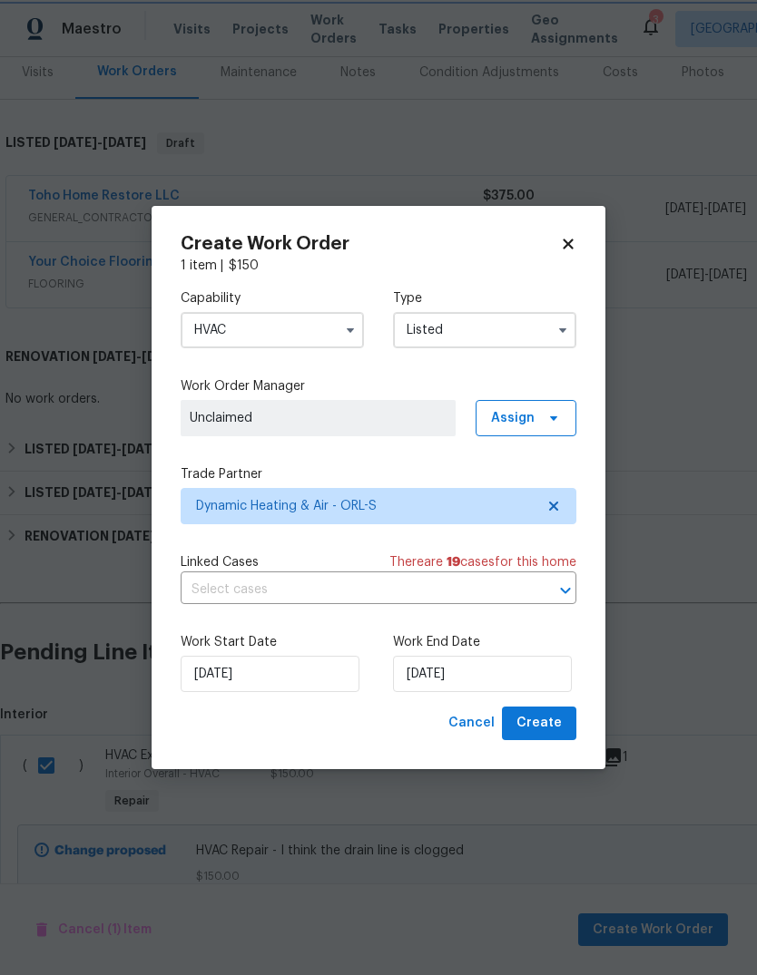
click at [555, 725] on span "Create" at bounding box center [538, 723] width 45 height 23
checkbox input "false"
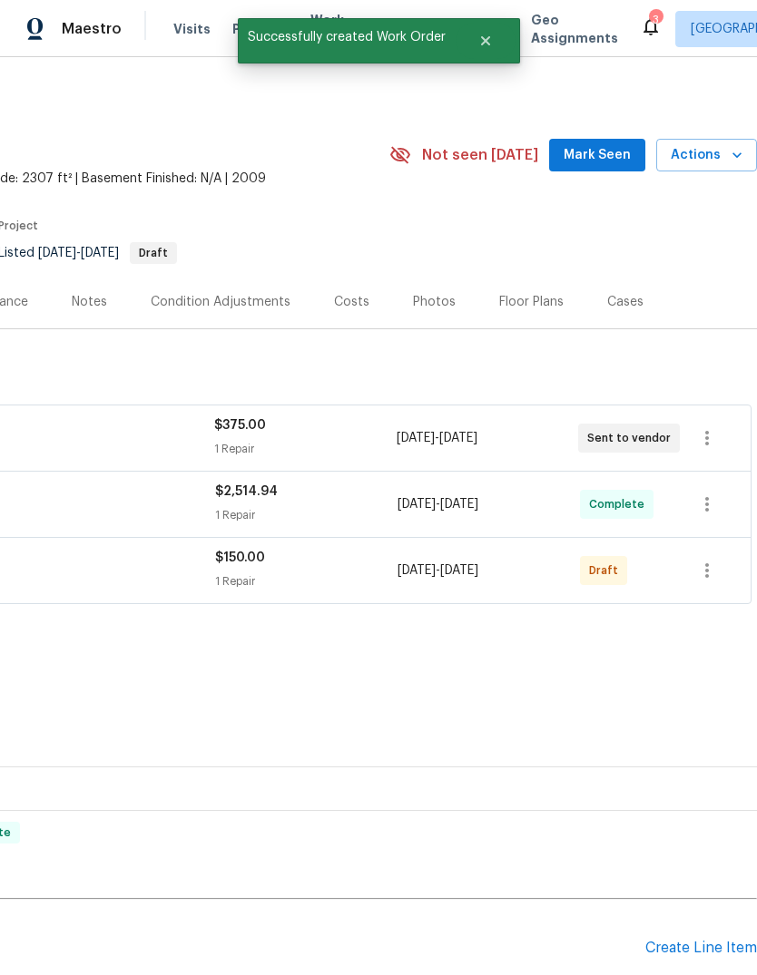
scroll to position [0, 269]
click at [710, 560] on icon "button" at bounding box center [707, 571] width 22 height 22
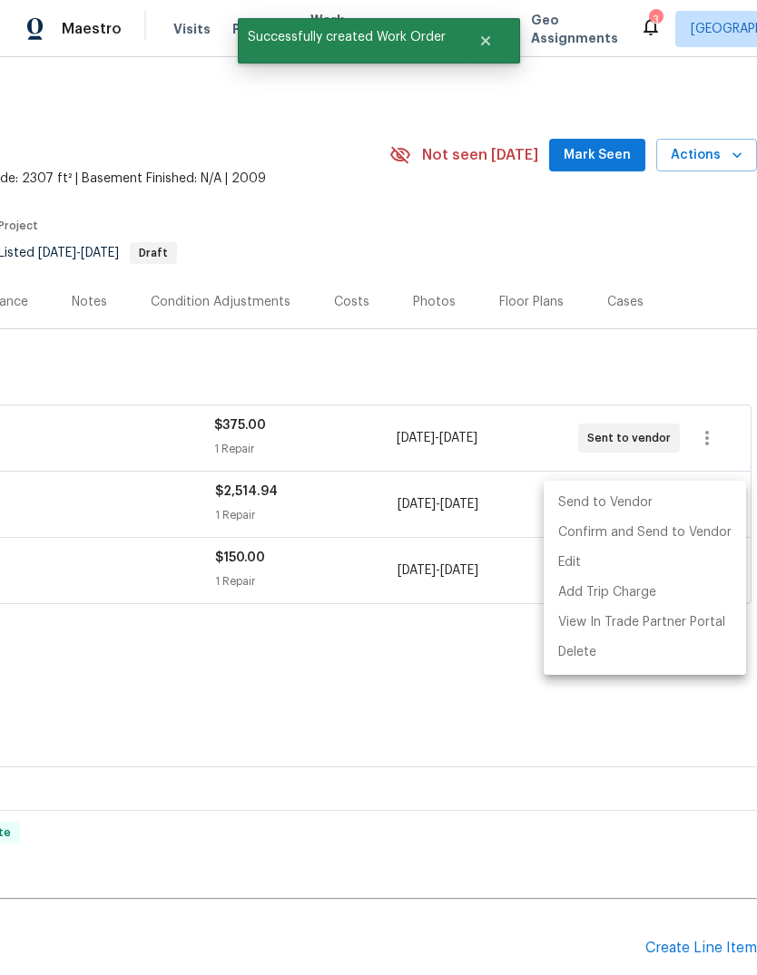
click at [668, 503] on li "Send to Vendor" at bounding box center [644, 503] width 202 height 30
click at [465, 622] on div at bounding box center [378, 487] width 757 height 975
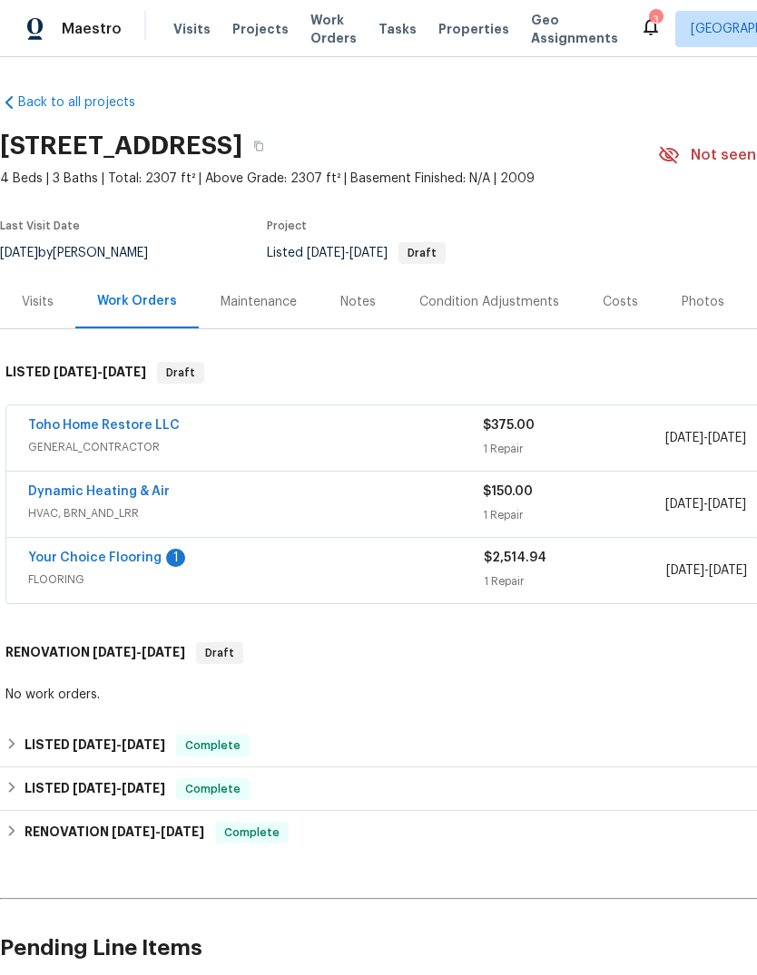
scroll to position [0, 0]
